Goal: Transaction & Acquisition: Purchase product/service

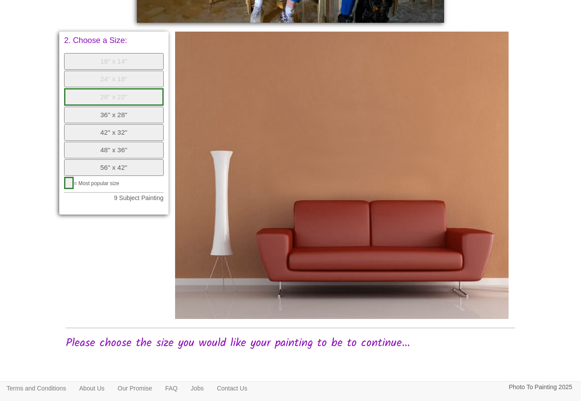
scroll to position [472, 0]
click at [110, 107] on button "36" x 28"" at bounding box center [114, 115] width 100 height 17
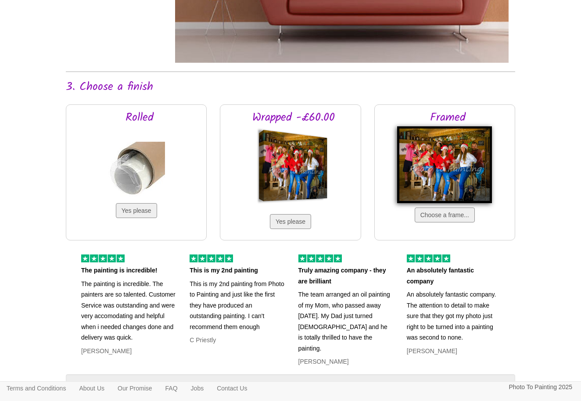
scroll to position [736, 0]
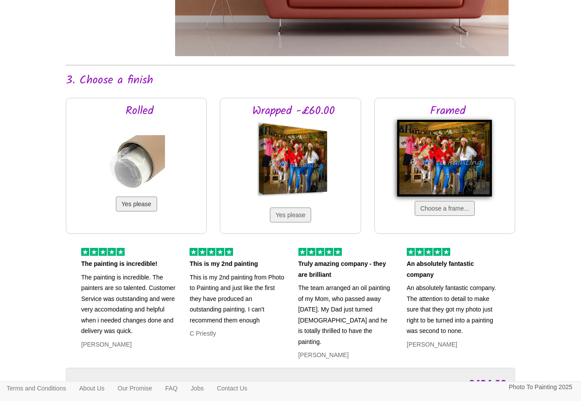
click at [137, 202] on button "Yes please" at bounding box center [136, 204] width 41 height 15
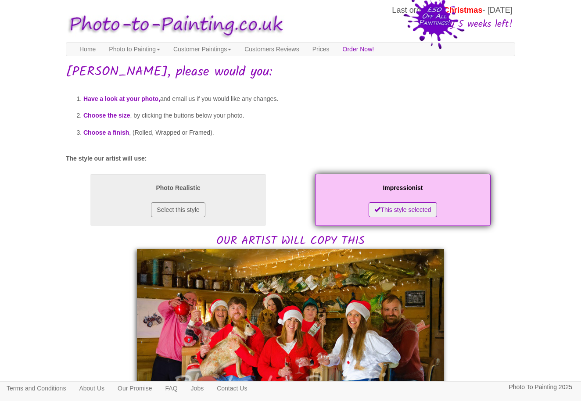
scroll to position [0, 0]
click at [224, 47] on link "Customer Paintings" at bounding box center [202, 49] width 71 height 13
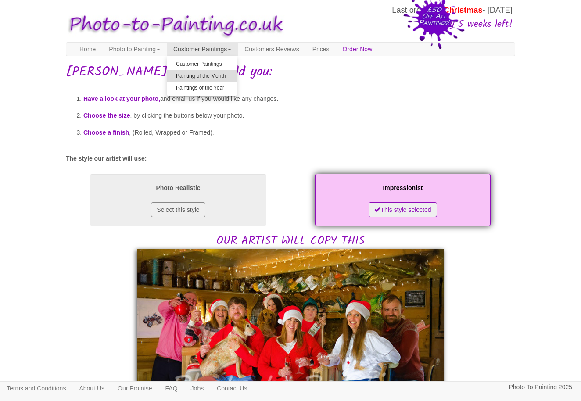
click at [232, 75] on link "Painting of the Month" at bounding box center [201, 76] width 69 height 12
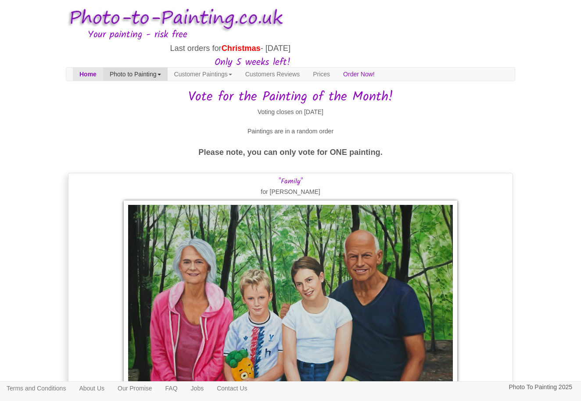
scroll to position [2, 0]
click at [155, 73] on link "Photo to Painting" at bounding box center [135, 74] width 65 height 13
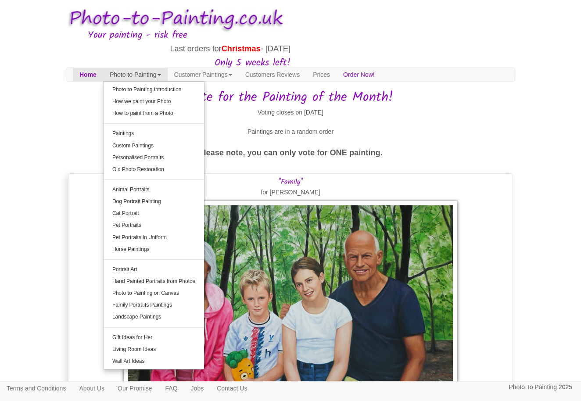
scroll to position [2, 0]
click at [161, 155] on link "Personalised Portraits" at bounding box center [154, 158] width 100 height 12
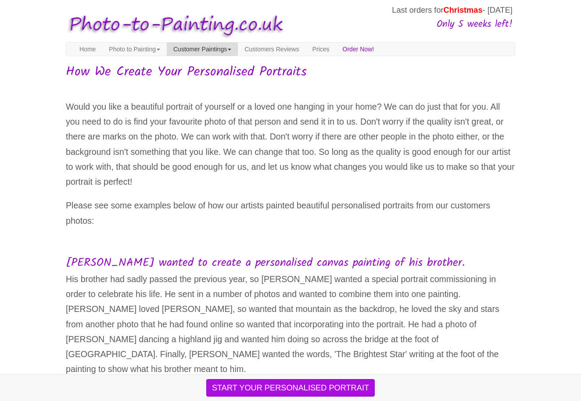
click at [230, 47] on link "Customer Paintings" at bounding box center [202, 49] width 71 height 13
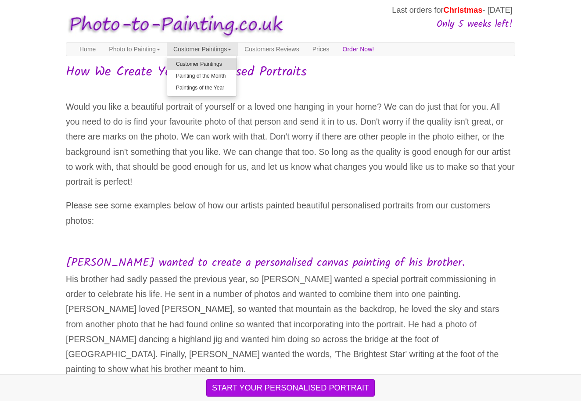
click at [229, 62] on link "Customer Paintings" at bounding box center [201, 64] width 69 height 12
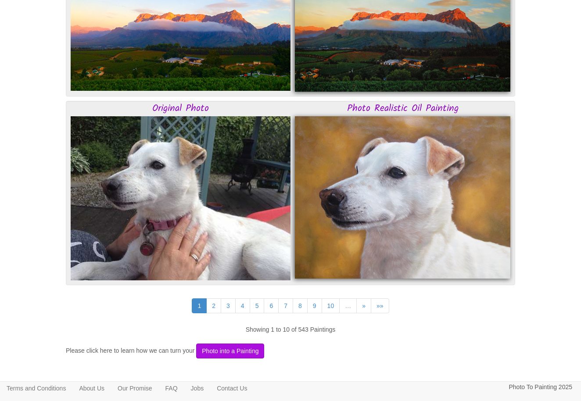
scroll to position [2200, 0]
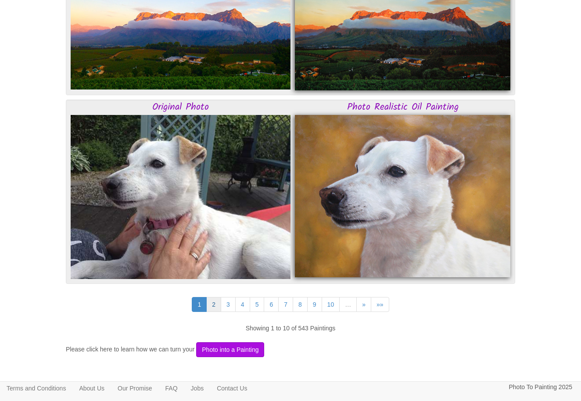
click at [211, 302] on link "2" at bounding box center [213, 304] width 15 height 15
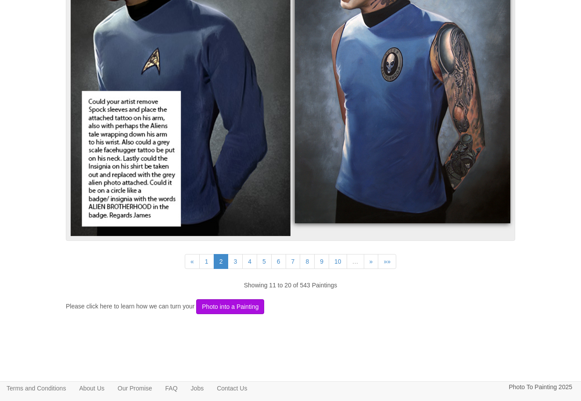
scroll to position [2241, 0]
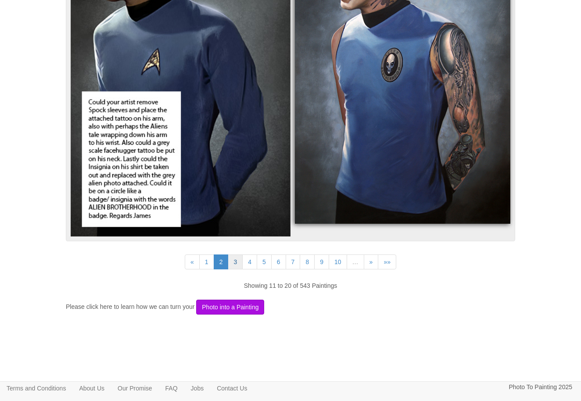
click at [234, 259] on link "3" at bounding box center [235, 262] width 15 height 15
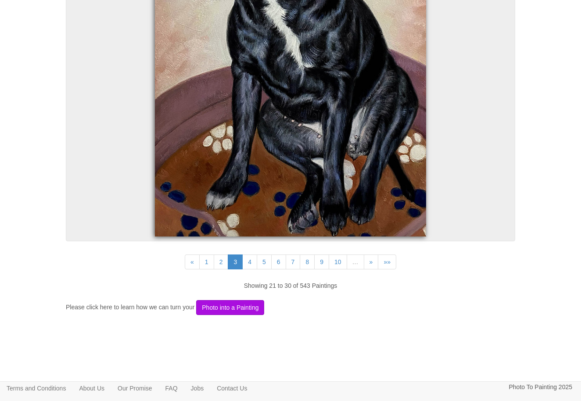
scroll to position [3358, 0]
click at [249, 260] on link "4" at bounding box center [249, 262] width 15 height 15
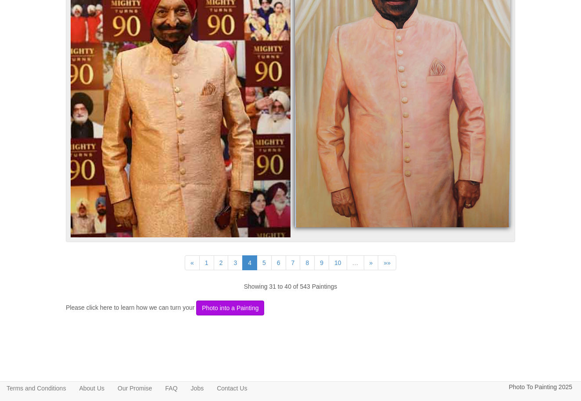
scroll to position [2755, 0]
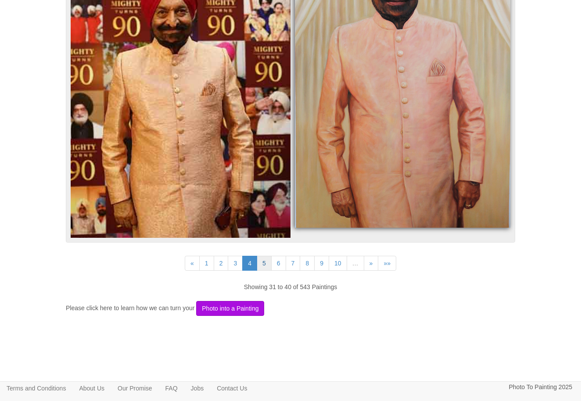
click at [264, 258] on link "5" at bounding box center [264, 263] width 15 height 15
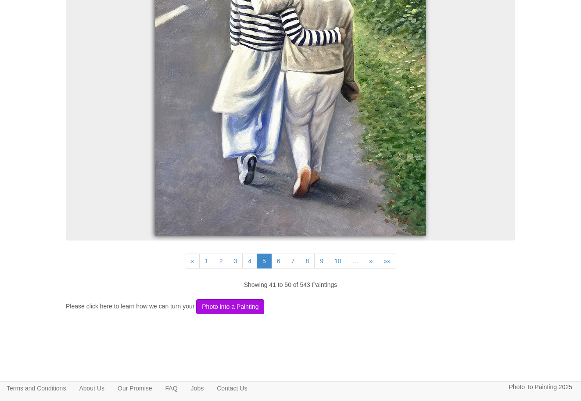
scroll to position [3021, 0]
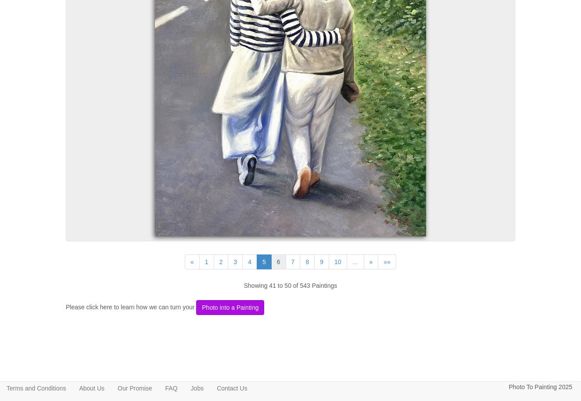
click at [279, 258] on link "6" at bounding box center [278, 262] width 15 height 15
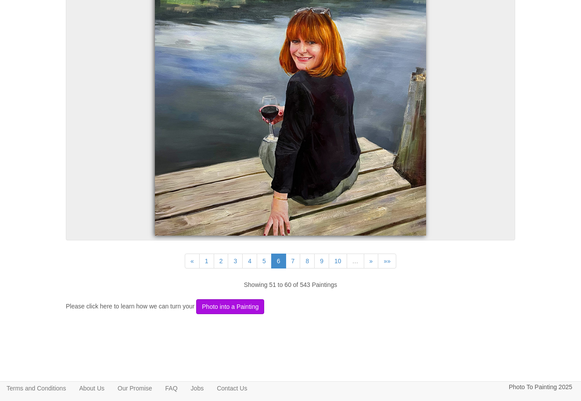
scroll to position [3204, 0]
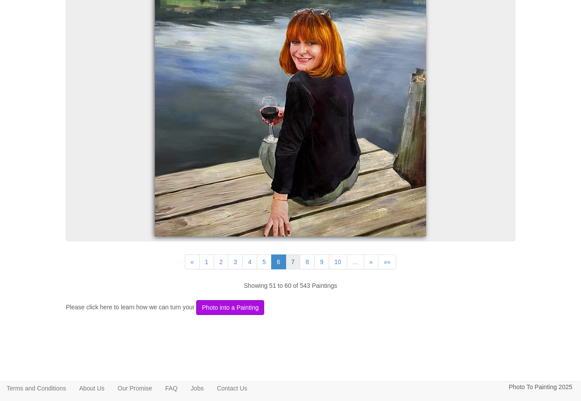
click at [295, 260] on link "7" at bounding box center [293, 262] width 15 height 15
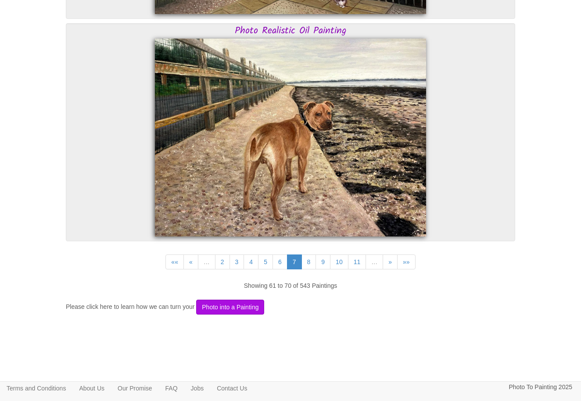
scroll to position [2596, 0]
click at [308, 260] on link "8" at bounding box center [308, 262] width 15 height 15
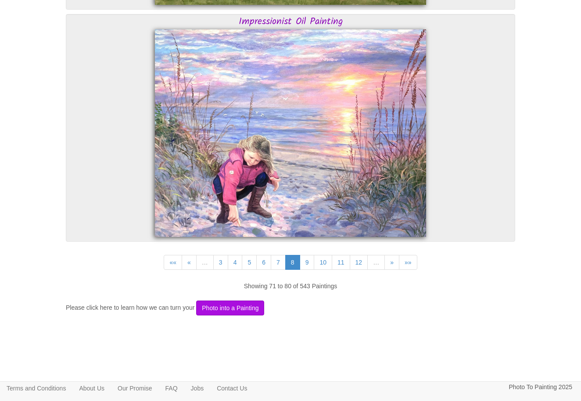
scroll to position [3011, 0]
click at [308, 260] on link "9" at bounding box center [307, 262] width 15 height 15
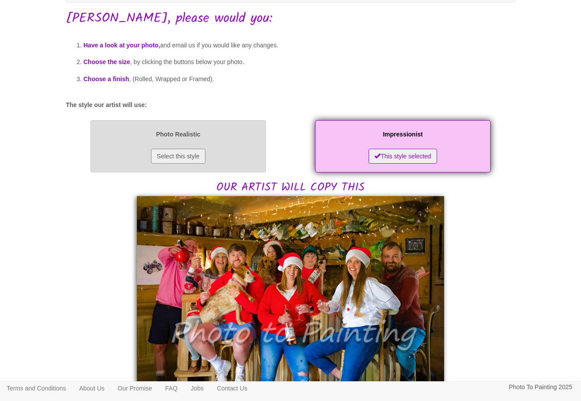
scroll to position [82, 0]
click at [176, 153] on button "Select this style" at bounding box center [178, 155] width 54 height 15
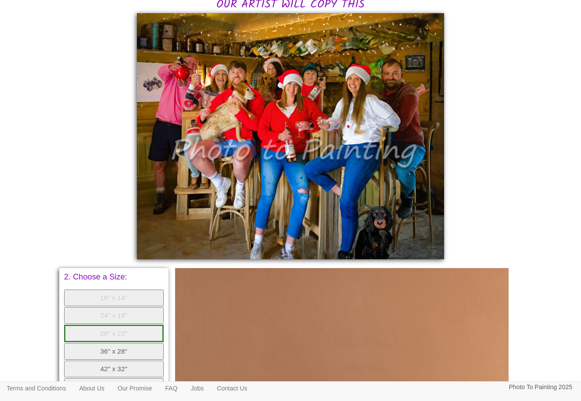
scroll to position [264, 0]
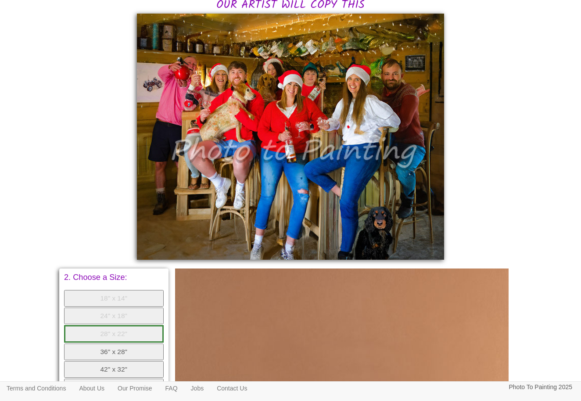
click at [109, 344] on button "36" x 28"" at bounding box center [114, 352] width 100 height 17
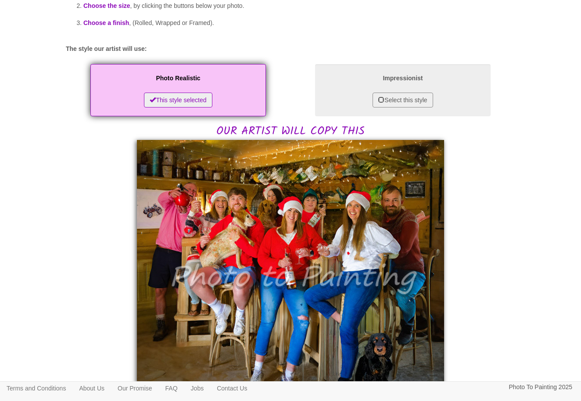
scroll to position [137, 0]
